Goal: Information Seeking & Learning: Learn about a topic

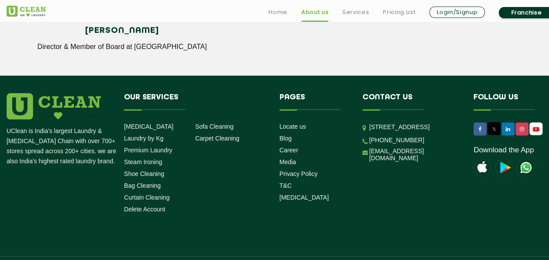
scroll to position [1267, 0]
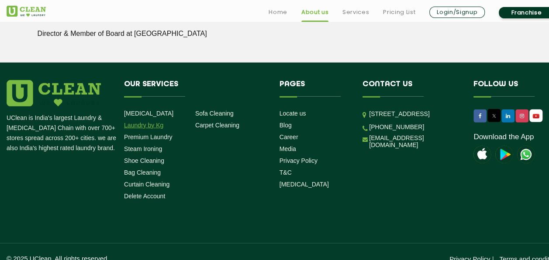
click at [148, 127] on link "Laundry by Kg" at bounding box center [143, 124] width 39 height 7
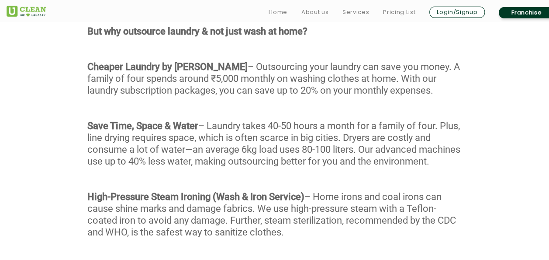
scroll to position [568, 0]
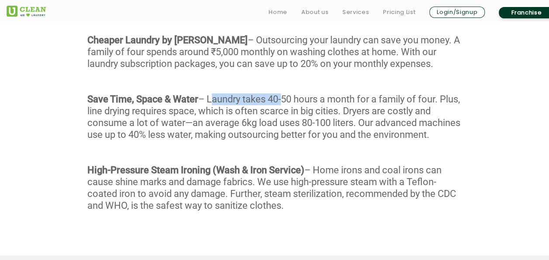
drag, startPoint x: 212, startPoint y: 108, endPoint x: 283, endPoint y: 114, distance: 71.9
click at [283, 114] on div "With our Wash & Fold service, every garment undergoes a meticulous 4-stage proc…" at bounding box center [274, 86] width 549 height 293
drag, startPoint x: 230, startPoint y: 113, endPoint x: 213, endPoint y: 110, distance: 17.4
click at [230, 113] on div "With our Wash & Fold service, every garment undergoes a meticulous 4-stage proc…" at bounding box center [274, 86] width 549 height 293
click at [105, 124] on div "With our Wash & Fold service, every garment undergoes a meticulous 4-stage proc…" at bounding box center [274, 86] width 549 height 293
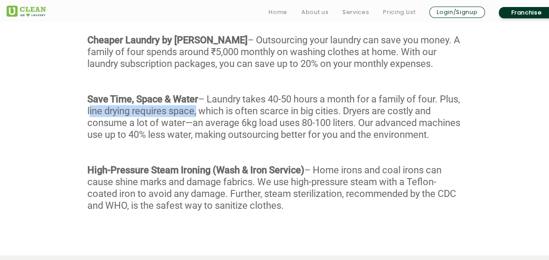
drag, startPoint x: 111, startPoint y: 122, endPoint x: 219, endPoint y: 121, distance: 108.4
click at [219, 121] on div "With our Wash & Fold service, every garment undergoes a meticulous 4-stage proc…" at bounding box center [274, 86] width 549 height 293
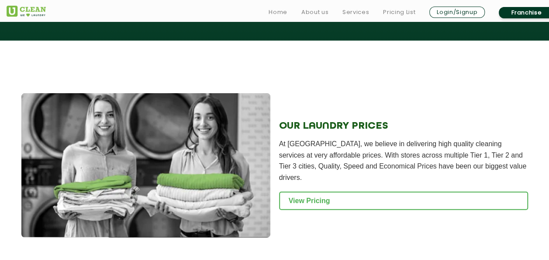
scroll to position [1180, 0]
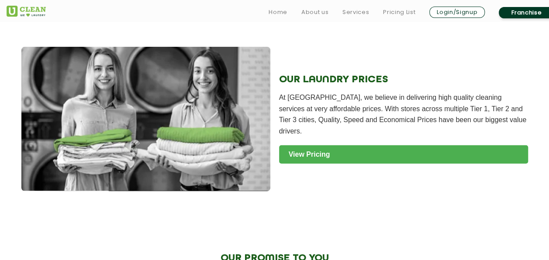
click at [329, 163] on link "View Pricing" at bounding box center [403, 154] width 249 height 18
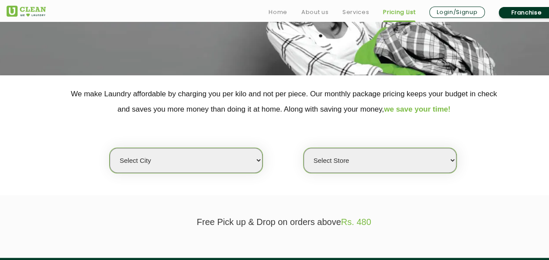
scroll to position [131, 0]
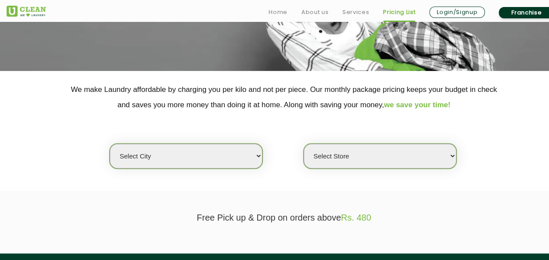
click at [255, 163] on select "Select city [GEOGRAPHIC_DATA] [GEOGRAPHIC_DATA] [GEOGRAPHIC_DATA] [GEOGRAPHIC_D…" at bounding box center [186, 155] width 153 height 25
select select "11"
click at [110, 143] on select "Select city [GEOGRAPHIC_DATA] [GEOGRAPHIC_DATA] [GEOGRAPHIC_DATA] [GEOGRAPHIC_D…" at bounding box center [186, 155] width 153 height 25
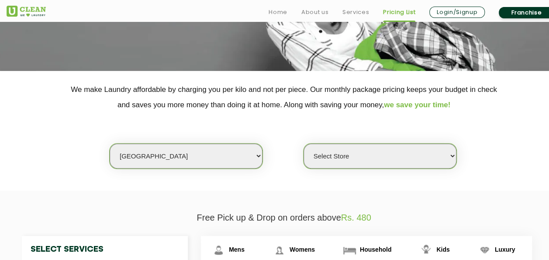
click at [404, 156] on select "Select Store [GEOGRAPHIC_DATA][PERSON_NAME] UClean Navalur UClean Chitlapakkam …" at bounding box center [380, 155] width 153 height 25
click at [480, 142] on div "Select city [GEOGRAPHIC_DATA] [GEOGRAPHIC_DATA] [GEOGRAPHIC_DATA] [GEOGRAPHIC_D…" at bounding box center [284, 140] width 568 height 56
click at [437, 157] on select "Select Store [GEOGRAPHIC_DATA][PERSON_NAME] UClean Navalur UClean Chitlapakkam …" at bounding box center [380, 155] width 153 height 25
select select "591"
click at [304, 143] on select "Select Store [GEOGRAPHIC_DATA][PERSON_NAME] UClean Navalur UClean Chitlapakkam …" at bounding box center [380, 155] width 153 height 25
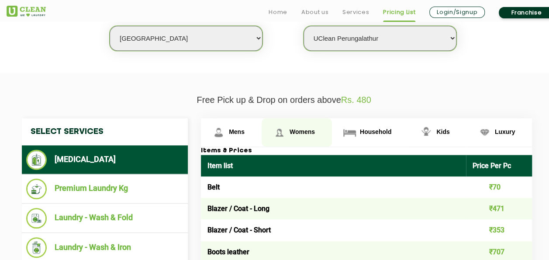
scroll to position [262, 0]
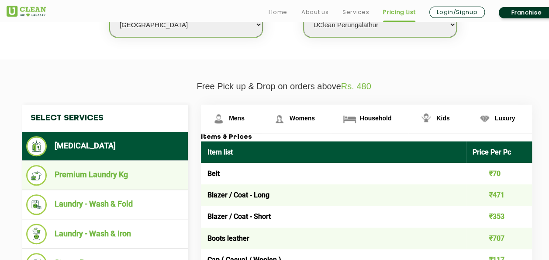
click at [96, 180] on li "Premium Laundry Kg" at bounding box center [104, 175] width 157 height 21
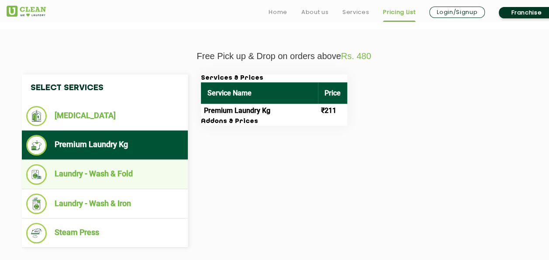
scroll to position [306, 0]
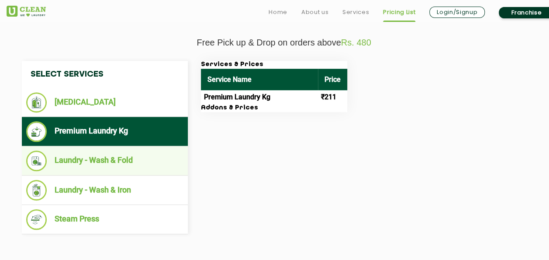
click at [123, 163] on li "Laundry - Wash & Fold" at bounding box center [104, 160] width 157 height 21
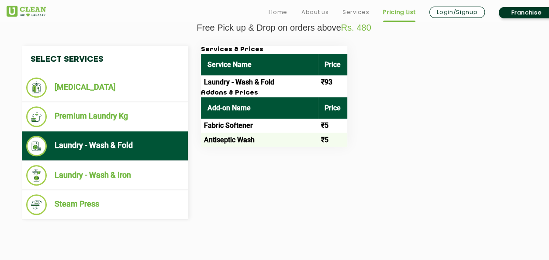
scroll to position [322, 0]
